Goal: Download file/media

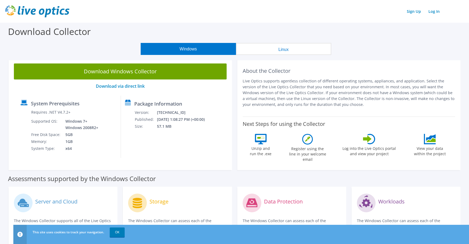
click at [115, 72] on link "Download Windows Collector" at bounding box center [120, 72] width 213 height 16
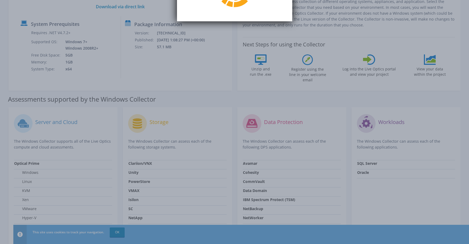
scroll to position [80, 0]
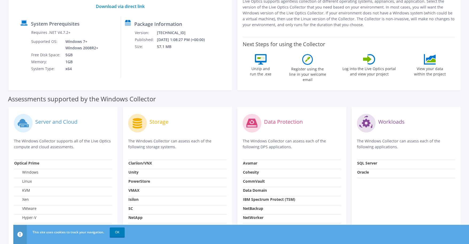
click at [222, 234] on div "This site uses cookies to track your navigation. OK" at bounding box center [251, 232] width 440 height 15
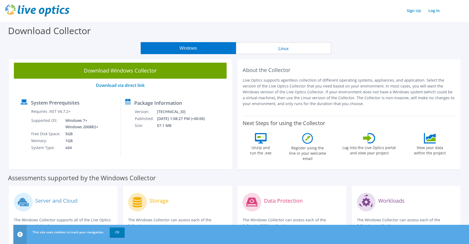
scroll to position [0, 0]
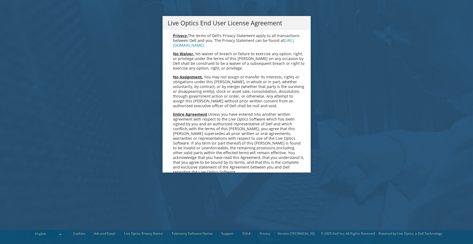
scroll to position [2020, 0]
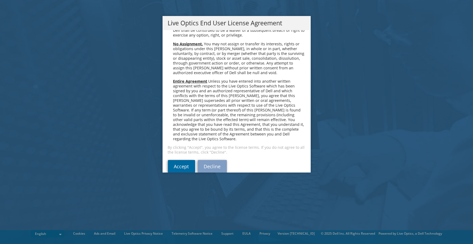
click at [181, 161] on link "Accept" at bounding box center [181, 166] width 27 height 13
